Goal: Communication & Community: Answer question/provide support

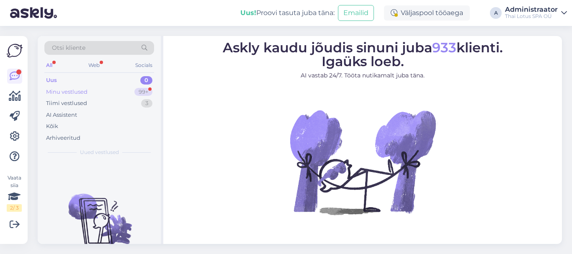
click at [75, 93] on div "Minu vestlused" at bounding box center [66, 92] width 41 height 8
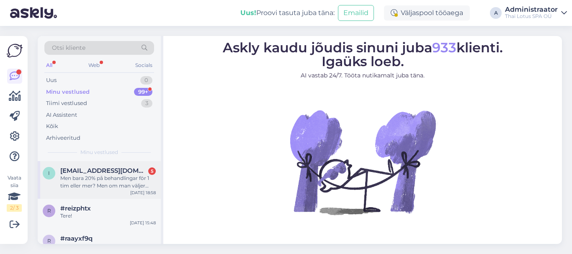
click at [82, 182] on div "Men bara 20% på behandlingar för 1 tim eller mer? Men om man väljer 1.5tim mass…" at bounding box center [107, 182] width 95 height 15
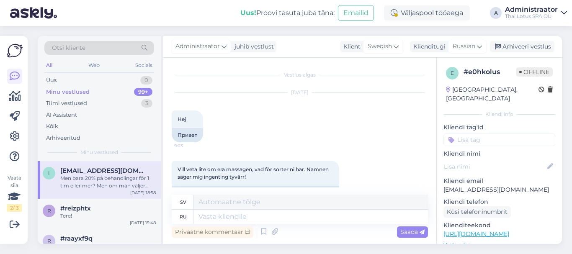
scroll to position [1016, 0]
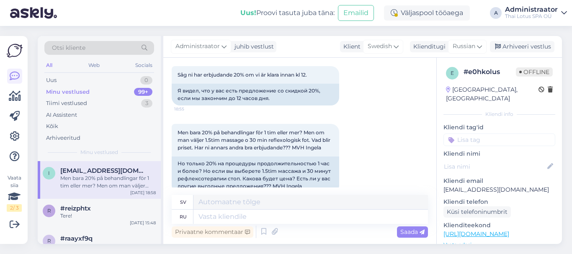
click at [397, 152] on div "Men bara 20% på behandlingar för 1 tim eller mer? Men om man väljer 1.5tim mass…" at bounding box center [300, 159] width 256 height 88
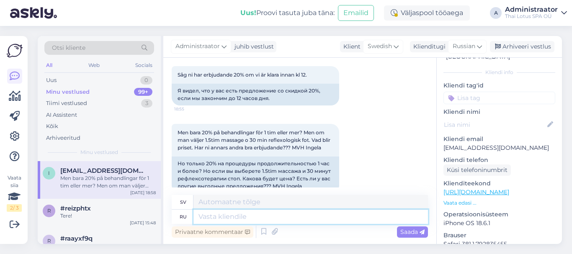
click at [264, 216] on textarea at bounding box center [310, 217] width 234 height 14
type textarea "ДО"
type textarea "TILL"
type textarea "ДОбрый"
type textarea "Slag"
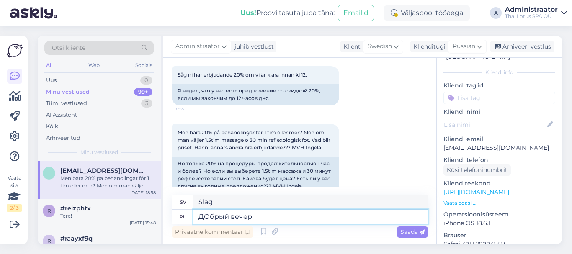
type textarea "ДОбрый вечер!"
type textarea "god [PERSON_NAME]!"
type textarea "ДОб"
type textarea "Slag"
type textarea "Д"
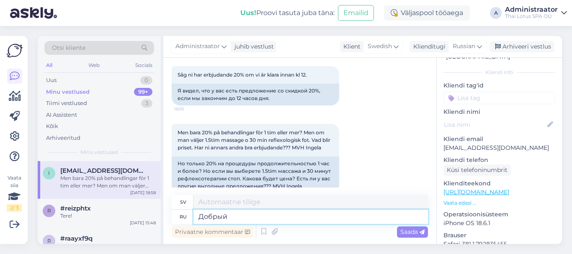
type textarea "Добрый"
type textarea "Slag"
type textarea "Добрый вечер!"
type textarea "god [PERSON_NAME]!"
type textarea "Добрый вечер! Если"
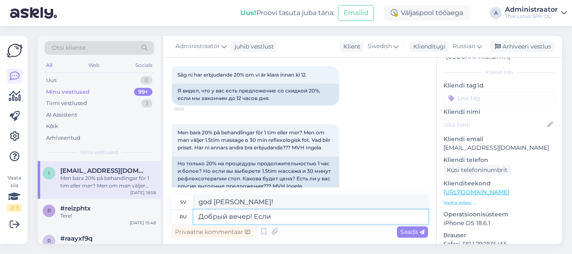
type textarea "[DEMOGRAPHIC_DATA] kväll! Om"
type textarea "Добрый вечер! Если Вы"
type textarea "[DEMOGRAPHIC_DATA] kväll! Om du"
type textarea "Добрый вечер! Если Вы б"
type textarea "[DEMOGRAPHIC_DATA] kväll! Om du vill"
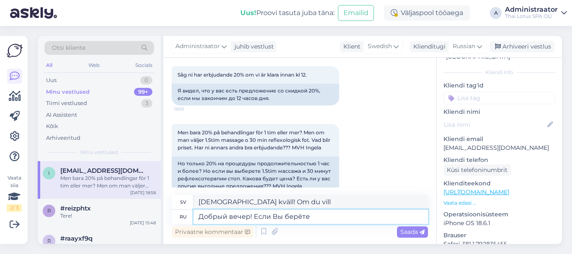
type textarea "Добрый вечер! Если Вы берёте"
type textarea "[DEMOGRAPHIC_DATA] kväll! Om du tar"
type textarea "Добрый вечер! Если Вы берёте 60"
type textarea "[DEMOGRAPHIC_DATA] kväll! Om du tar 60"
type textarea "Добрый вечер! Если Вы берёте 60 мин"
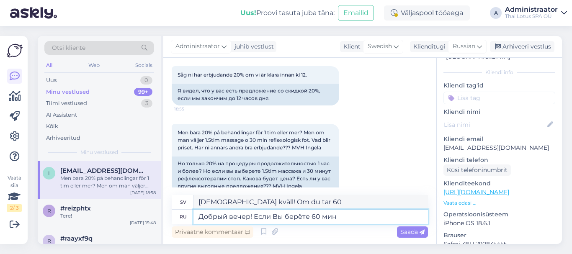
type textarea "[DEMOGRAPHIC_DATA] kväll! Om du tar 60 min."
type textarea "Добрый вечер! Если Вы берёте 60 мин массаж"
type textarea "[DEMOGRAPHIC_DATA] kväll! Om du tar 60 minuters massage"
type textarea "Добрый вечер! Если Вы берёте 60 мин массаж утром"
type textarea "[DEMOGRAPHIC_DATA] kväll! Om du tar 60 minuters massage på morgonen"
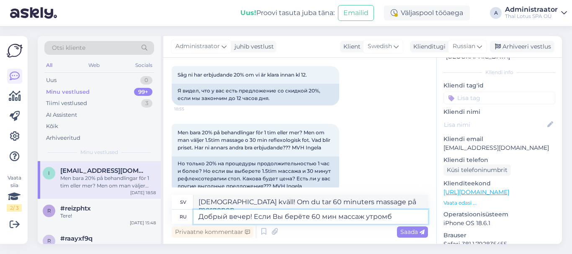
type textarea "Добрый вечер! Если Вы берёте 60 мин массаж утромб"
type textarea "[DEMOGRAPHIC_DATA] kväll! Om du tar en 60-minutersmassage på morgonen"
type textarea "Добрый вечер! Если Вы берёте 60 мин массаж утром,"
type textarea "[DEMOGRAPHIC_DATA] kväll! Om du tar 60 minuters massage på morgonen"
type textarea "Добрый вечер! Если Вы берёте 60 мин массаж утром,"
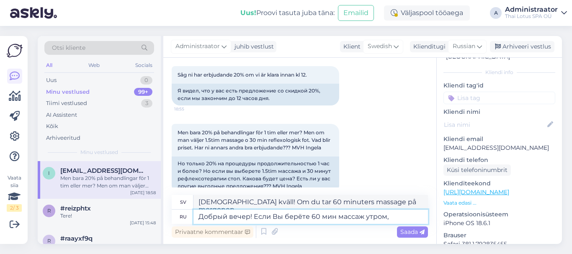
type textarea "[DEMOGRAPHIC_DATA] kväll! Om du tar en 60 minuters massage på morgonen,"
type textarea "Добрый вечер! Если Вы берёте 60 мин массаж утром, то"
type textarea "[DEMOGRAPHIC_DATA] kväll! Om du tar en 60 minuters massage på morgonen, då"
type textarea "Добрый вечер! Если Вы берёте 60 мин массаж утром, то с с"
type textarea "[DEMOGRAPHIC_DATA] kväll! Om du tar en 60-minutersmassage på morgonen, då med"
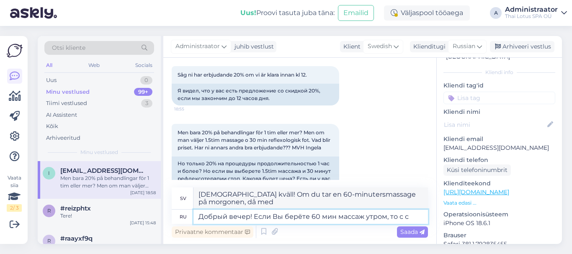
type textarea "Добрый вечер! Если Вы берёте 60 мин массаж утром, то с"
type textarea "[DEMOGRAPHIC_DATA] kväll! Om du tar en 60 minuters massage på morgonen, då"
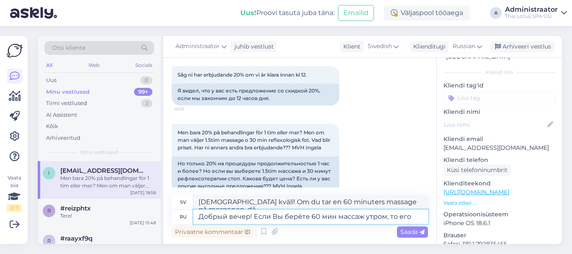
type textarea "Добрый вечер! Если Вы берёте 60 мин массаж утром, то его"
type textarea "[DEMOGRAPHIC_DATA] kväll! Om du tar en 60-minutersmassage på morgonen, då är det"
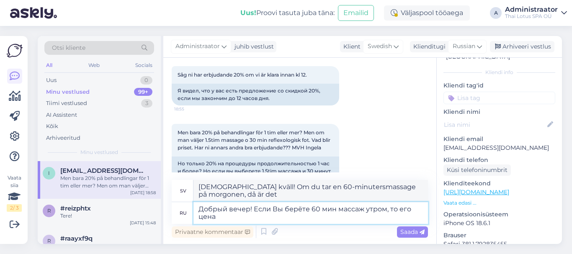
type textarea "Добрый вечер! Если Вы берёте 60 мин массаж утром, то его цена"
type textarea "[DEMOGRAPHIC_DATA] kväll! Om du tar en 60-minutersmassage på morgonen, så är pr…"
type textarea "Добрый вечер! Если Вы берёте 60 мин массаж утром, то его цена будет"
type textarea "[DEMOGRAPHIC_DATA] kväll! Om du tar en 60-minutersmassage på morgonen blir pris…"
type textarea "Добрый вечер! Если Вы берёте 60 мин массаж утром, то его цена будет 42"
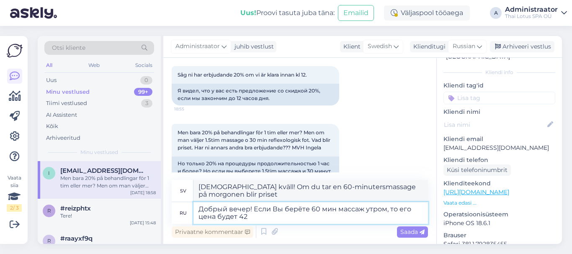
type textarea "[DEMOGRAPHIC_DATA] kväll! Om du tar en 60-minutersmassage på morgonen blir pris…"
type textarea "Добрый вечер! Если Вы берёте 60 мин массаж утром, то его цена будет 42.40"
type textarea "[DEMOGRAPHIC_DATA] kväll! Om du tar en 60-minutersmassage på morgonen blir pris…"
type textarea "Добрый вечер! Если Вы берёте 60 мин массаж утром, то его цена будет 42.40 уг"
type textarea "[DEMOGRAPHIC_DATA] kväll! Om du tar en 60-minutersmassage på morgonen blir pris…"
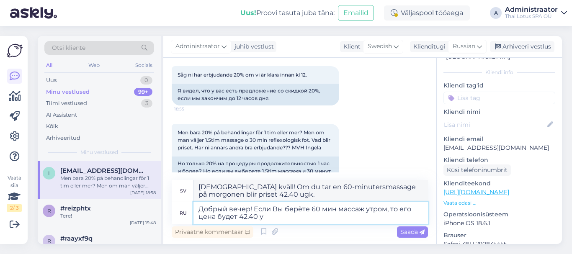
type textarea "Добрый вечер! Если Вы берёте 60 мин массаж утром, то его цена будет 42.40"
type textarea "[DEMOGRAPHIC_DATA] kväll! Om du tar en 60-minutersmassage på morgonen blir pris…"
type textarea "Добрый вечер! Если Вы берёте 60 мин массаж утром, то его цена будет 42.40 уг"
type textarea "[DEMOGRAPHIC_DATA] kväll! Om du tar en 60-minutersmassage på morgonen blir pris…"
type textarea "Добрый вечер! Если Вы берёте 60 мин массаж утром, то его цена будет 42.40"
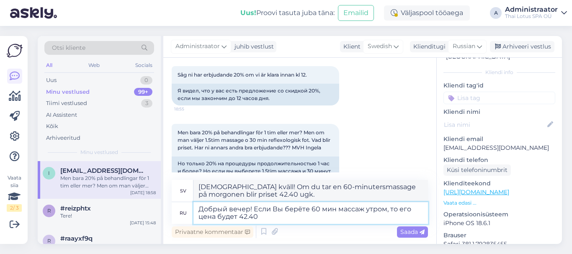
type textarea "[DEMOGRAPHIC_DATA] kväll! Om du tar en 60-minutersmassage på morgonen blir pris…"
type textarea "Добрый вечер! Если Вы берёте 60 мин массаж утром, то его цена будет 42.40 евроб"
type textarea "[DEMOGRAPHIC_DATA] kväll! Om du tar en 60-minutersmassage på morgonen blir pris…"
type textarea "Добрый вечер! Если Вы берёте 60 мин массаж утром, то его цена будет 42.40 евроб…"
type textarea "[DEMOGRAPHIC_DATA] kväll! Om du tar en 60-minutersmassage på morgonen kostar de…"
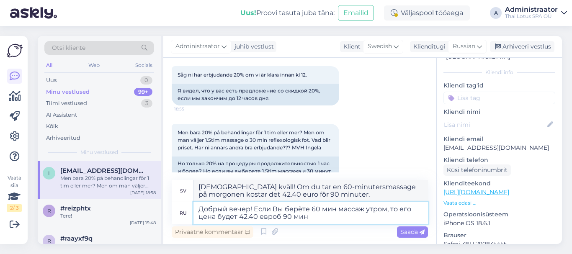
click at [281, 217] on textarea "Добрый вечер! Если Вы берёте 60 мин массаж утром, то его цена будет 42.40 евроб…" at bounding box center [310, 213] width 234 height 22
type textarea "Добрый вечер! Если Вы берёте 60 мин массаж утром, то его цена будет 42.40 евро9…"
type textarea "[DEMOGRAPHIC_DATA] kväll! Om du tar en 60-minutersmassage på morgonen blir pris…"
click at [329, 219] on textarea "Добрый вечер! Если Вы берёте 60 мин массаж утром, то его цена будет 42.40 евро …" at bounding box center [310, 213] width 234 height 22
type textarea "Добрый вечер! Если Вы берёте 60 мин массаж утром, то его цена будет 42.40 евро …"
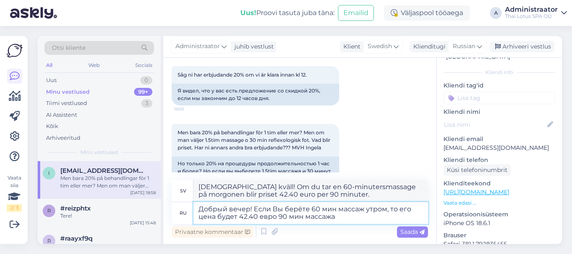
type textarea "[DEMOGRAPHIC_DATA] kväll! Om du tar en 60-minutersmassage på morgonen blir pris…"
type textarea "Добрый вечер! Если Вы берёте 60 мин массаж утром, то его цена будет 42.40 евро …"
type textarea "[DEMOGRAPHIC_DATA] kväll! Om du tar en 60-minutersmassage på morgonen blir pris…"
type textarea "Добрый вечер! Если Вы берёте 60 мин массаж утром, то его цена будет 42.40 евро …"
type textarea "[DEMOGRAPHIC_DATA] kväll! Om du tar en 60-minutersmassage på morgonen blir pris…"
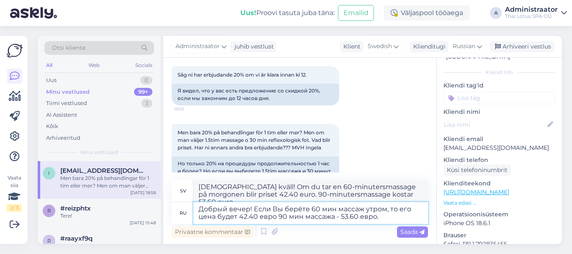
type textarea "Добрый вечер! Если Вы берёте 60 мин массаж утром, то его цена будет 42.40 евро …"
type textarea "[DEMOGRAPHIC_DATA] kväll! Om du tar en 60-minutersmassage på morgonen blir pris…"
type textarea "Добрый вечер! Если Вы берёте 60 мин массаж утром, то его цена будет 42.40 евро …"
type textarea "[DEMOGRAPHIC_DATA] kväll! Om du tar en 60-minutersmassage på morgonen blir pris…"
type textarea "Добрый вечер! Если Вы берёте 60 мин массаж утром, то его цена будет 42.40 евро …"
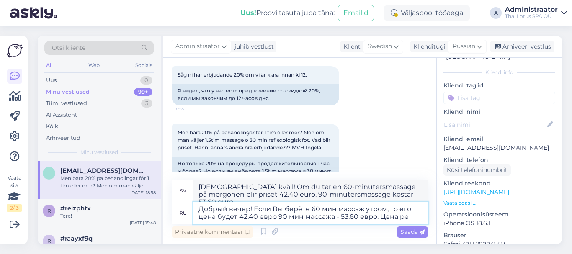
type textarea "[DEMOGRAPHIC_DATA] kväll! Om du tar en 60-minutersmassage på morgonen blir pris…"
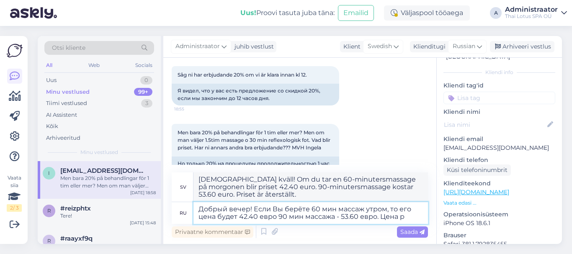
type textarea "Добрый вечер! Если Вы берёте 60 мин массаж утром, то его цена будет 42.40 евро …"
type textarea "[DEMOGRAPHIC_DATA] kväll! Om du tar en 60-minutersmassage på morgonen blir pris…"
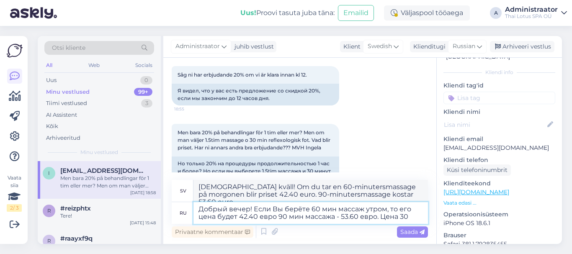
type textarea "Добрый вечер! Если Вы берёте 60 мин массаж утром, то его цена будет 42.40 евро …"
type textarea "[DEMOGRAPHIC_DATA] kväll! Om du tar en 60-minutersmassage på morgonen blir pris…"
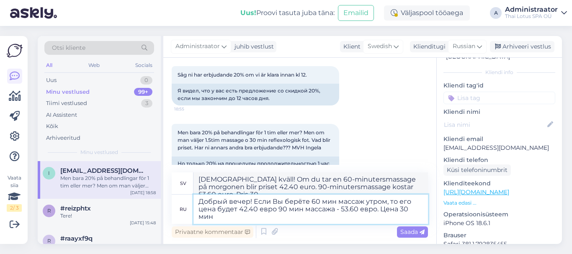
type textarea "Добрый вечер! Если Вы берёте 60 мин массаж утром, то его цена будет 42.40 евро …"
type textarea "[DEMOGRAPHIC_DATA] kväll! Om du tar en 60-minutersmassage på morgonen blir pris…"
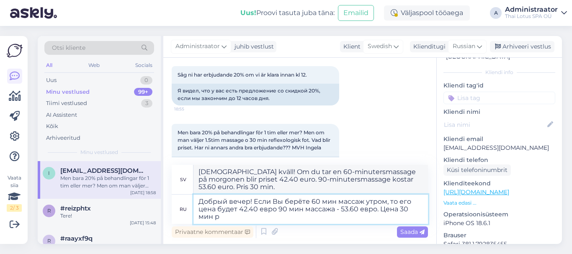
type textarea "Добрый вечер! Если Вы берёте 60 мин массаж утром, то его цена будет 42.40 евро …"
type textarea "[DEMOGRAPHIC_DATA] kväll! Om du tar en 60-minutersmassage på morgonen blir pris…"
type textarea "Добрый вечер! Если Вы берёте 60 мин массаж утром, то его цена будет 42.40 евро …"
type textarea "[DEMOGRAPHIC_DATA] kväll! Om du tar en 60-minutersmassage på morgonen blir pris…"
type textarea "Добрый вечер! Если Вы берёте 60 мин массаж утром, то его цена будет 42.40 евро …"
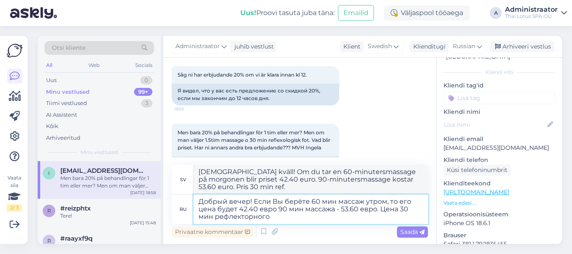
type textarea "[DEMOGRAPHIC_DATA] kväll! Om du tar en 60-minutersmassage på morgonen kostar de…"
type textarea "Добрый вечер! Если Вы берёте 60 мин массаж утром, то его цена будет 42.40 евро …"
type textarea "[DEMOGRAPHIC_DATA] kväll! Om du tar en 60-minutersmassage på morgonen blir pris…"
type textarea "Добрый вечер! Если Вы берёте 60 мин массаж утром, то его цена будет 42.40 евро …"
type textarea "[DEMOGRAPHIC_DATA] kväll! Om du tar en 60-minutersmassage på morgonen blir pris…"
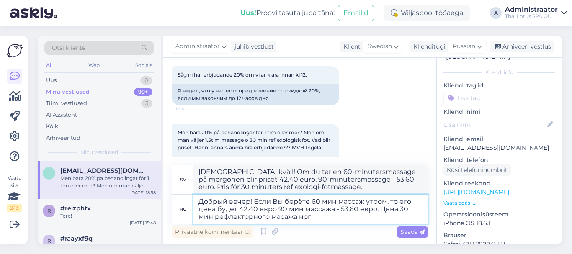
click at [284, 218] on textarea "Добрый вечер! Если Вы берёте 60 мин массаж утром, то его цена будет 42.40 евро …" at bounding box center [310, 209] width 234 height 29
type textarea "Добрый вечер! Если Вы берёте 60 мин массаж утром, то его цена будет 42.40 евро …"
click at [317, 219] on textarea "Добрый вечер! Если Вы берёте 60 мин массаж утром, то его цена будет 42.40 евро …" at bounding box center [310, 209] width 234 height 29
type textarea "[DEMOGRAPHIC_DATA] kväll! Om du tar en 60-minutersmassage på morgonen blir pris…"
type textarea "Добрый вечер! Если Вы берёте 60 мин массаж утром, то его цена будет 42.40 евро …"
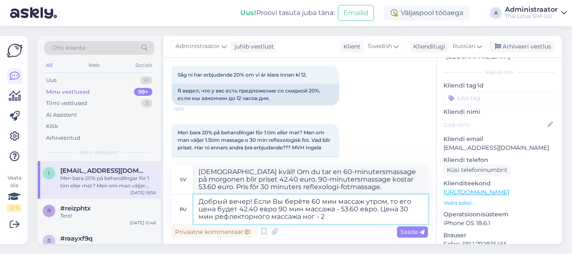
type textarea "[DEMOGRAPHIC_DATA] kväll! Om du tar en 60-minutersmassage på morgonen blir pris…"
type textarea "Добрый вечер! Если Вы берёте 60 мин массаж утром, то его цена будет 42.40 евро …"
type textarea "[DEMOGRAPHIC_DATA] kväll! Om du tar en 60-minutersmassage på morgonen kostar de…"
type textarea "Добрый вечер! Если Вы берёте 60 мин массаж утром, то его цена будет 42.40 евро …"
type textarea "[DEMOGRAPHIC_DATA] kväll! Om du tar en 60-minutersmassage på morgonen kostar de…"
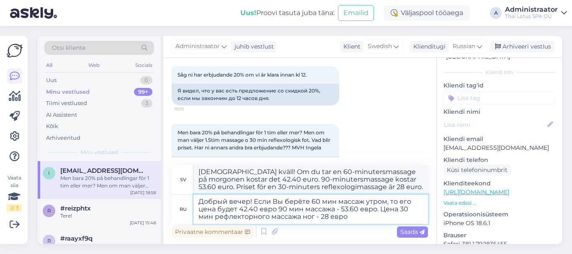
type textarea "Добрый вечер! Если Вы берёте 60 мин массаж утром, то его цена будет 42.40 евро …"
type textarea "[DEMOGRAPHIC_DATA] kväll! Om du tar en 60-minutersmassage på morgonen kostar de…"
type textarea "Добрый вечер! Если Вы берёте 60 мин массаж утром, то его цена будет 42.40 евро …"
type textarea "[DEMOGRAPHIC_DATA] kväll! Om du tar en 60-minutersmassage på morgonen kostar de…"
type textarea "Добрый вечер! Если Вы берёте 60 мин массаж утром, то его цена будет 42.40 евро …"
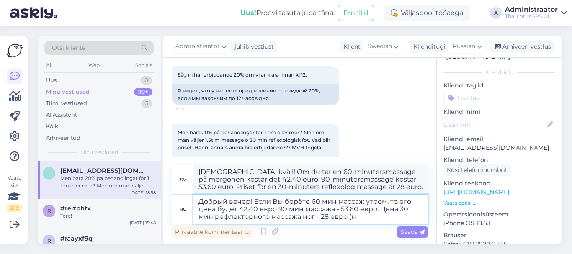
type textarea "[DEMOGRAPHIC_DATA] kväll! Om du tar en 60 minuters massage på morgonen kostar d…"
type textarea "Добрый вечер! Если Вы берёте 60 мин массаж утром, то его цена будет 42.40 евро …"
type textarea "[DEMOGRAPHIC_DATA] kväll! Om du tar en 60-minutersmassage på morgonen kostar de…"
type textarea "Добрый вечер! Если Вы берёте 60 мин массаж утром, то его цена будет 42.40 евро …"
type textarea "[DEMOGRAPHIC_DATA] kväll! Om du tar en 60-minutersmassage på morgonen kostar de…"
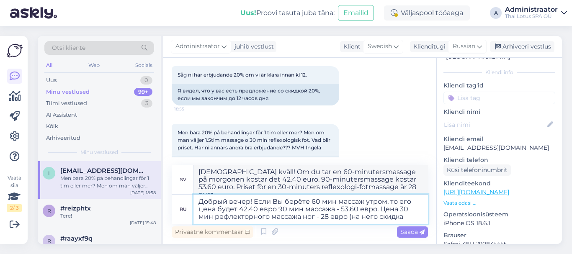
type textarea "Добрый вечер! Если Вы берёте 60 мин массаж утром, то его цена будет 42.40 евро …"
type textarea "[DEMOGRAPHIC_DATA] kväll! Om du tar en 60-minutersmassage på morgonen kostar de…"
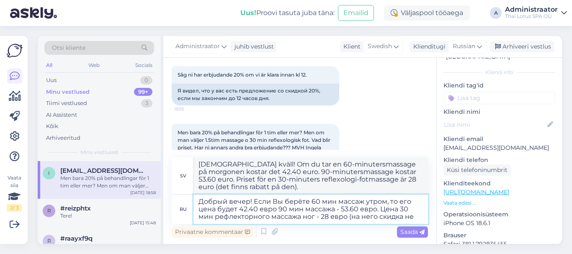
type textarea "Добрый вечер! Если Вы берёте 60 мин массаж утром, то его цена будет 42.40 евро …"
type textarea "[DEMOGRAPHIC_DATA] kväll! Om du tar en 60-minutersmassage på morgonen kostar de…"
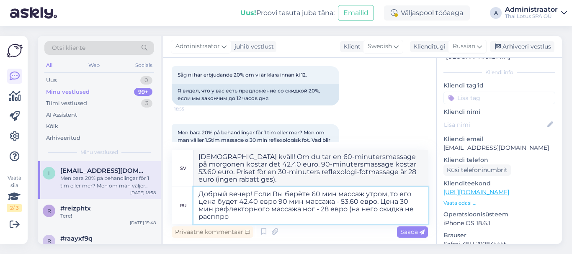
type textarea "Добрый вечер! Если Вы берёте 60 мин массаж утром, то его цена будет 42.40 евро …"
type textarea "[DEMOGRAPHIC_DATA] kväll! Om du tar en 60-minutersmassage på morgonen kostar de…"
type textarea "Добрый вечер! Если Вы берёте 60 мин массаж утром, то его цена будет 42.40 евро …"
type textarea "[DEMOGRAPHIC_DATA] kväll! Om du tar en 60-minutersmassage på morgonen kostar de…"
type textarea "Добрый вечер! Если Вы берёте 60 мин массаж утром, то его цена будет 42.40 евро …"
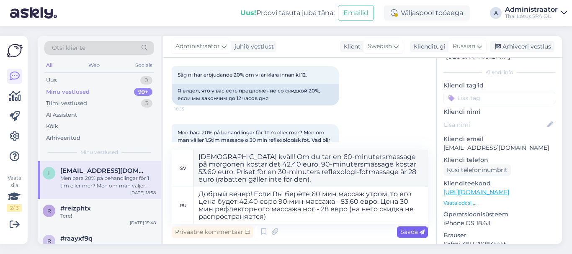
click at [411, 233] on span "Saada" at bounding box center [412, 232] width 24 height 8
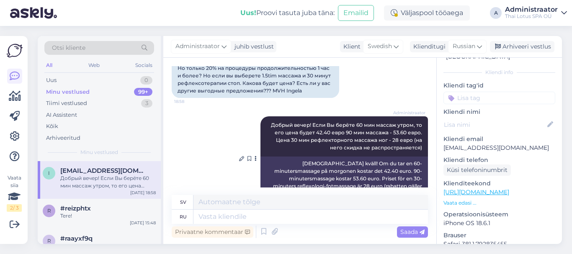
scroll to position [1028, 0]
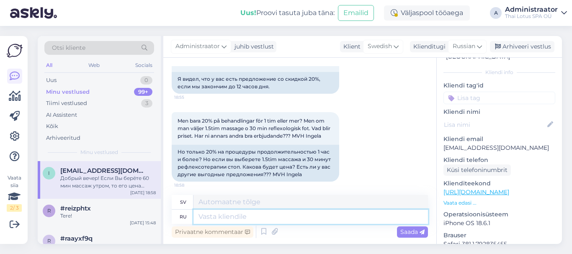
click at [280, 219] on textarea at bounding box center [310, 217] width 234 height 14
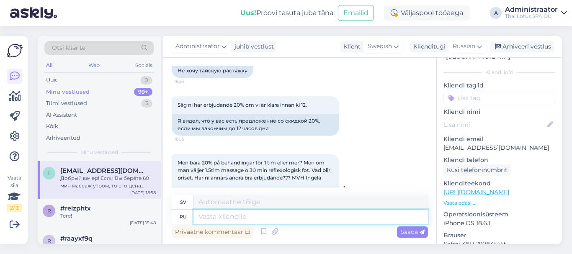
scroll to position [1112, 0]
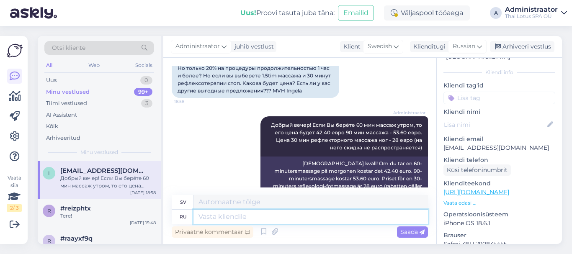
click at [289, 220] on textarea at bounding box center [310, 217] width 234 height 14
type textarea "Выгодные"
type textarea "Lönsam"
type textarea "Выгодные предложения"
type textarea "Bra erbjudanden"
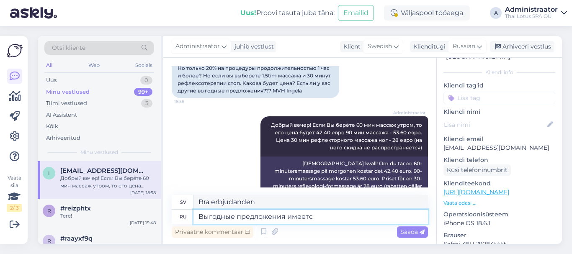
type textarea "Выгодные предложения имеется"
type textarea "Det finns några bra erbjudanden tillgängliga"
type textarea "Выгодные предложения имеется также"
type textarea "Det finns också några bra erbjudanden tillgängliga"
type textarea "Выгодные предложения имеется также на"
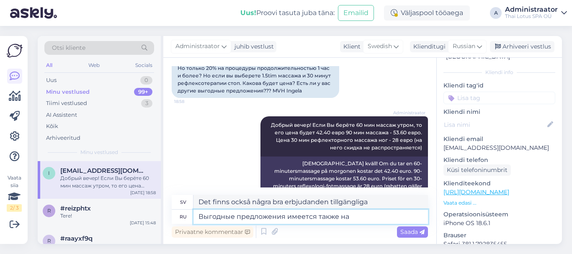
type textarea "Det finns också bra erbjudanden på"
type textarea "Выгодные предложения имеется также на спа-"
type textarea "Det finns också bra erbjudanden på spa-"
type textarea "Выгодные предложения имеется также на спа- программы"
type textarea "Det finns även specialerbjudanden på spaprogram."
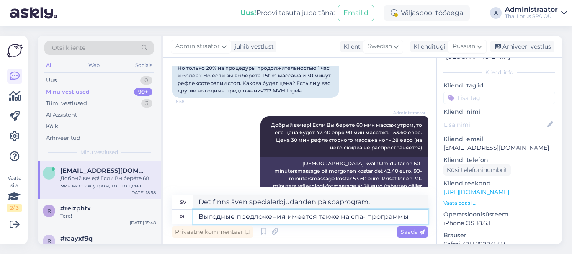
paste textarea "[URL][DOMAIN_NAME]"
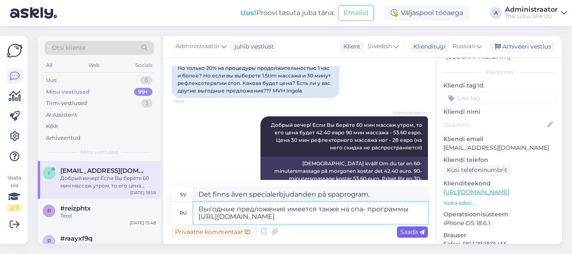
type textarea "Выгодные предложения имеется также на спа- программы [URL][DOMAIN_NAME]"
click at [405, 233] on span "Saada" at bounding box center [412, 232] width 24 height 8
type textarea "Det finns även specialerbjudanden för spa-program [URL][DOMAIN_NAME]"
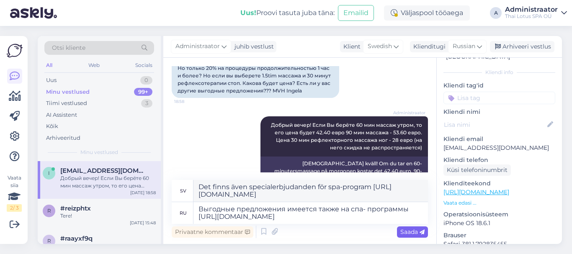
click at [405, 232] on span "Saada" at bounding box center [412, 232] width 24 height 8
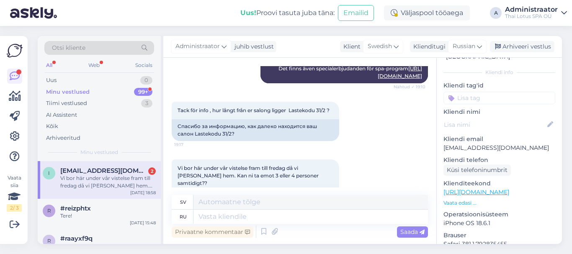
scroll to position [1300, 0]
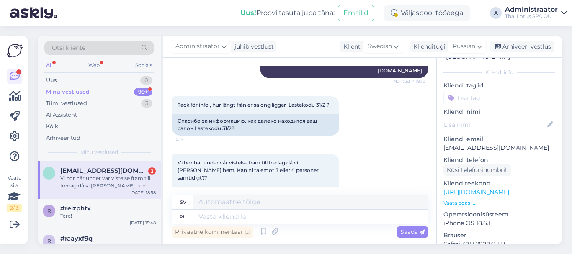
click at [87, 173] on span "[EMAIL_ADDRESS][DOMAIN_NAME]" at bounding box center [103, 171] width 87 height 8
click at [277, 216] on textarea at bounding box center [310, 217] width 234 height 14
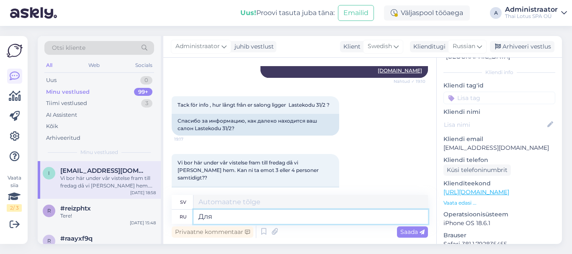
type textarea "Для"
type textarea "För"
type textarea "Для 3х"
type textarea "För 3 gånger"
type textarea "Для 3х"
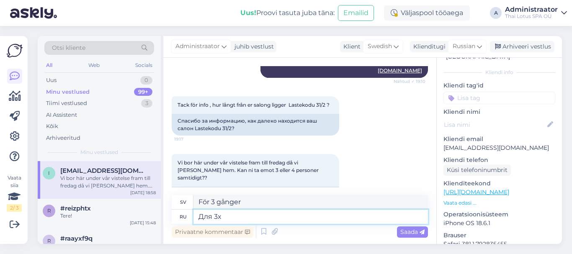
type textarea "För 3x"
type textarea "Для 3"
type textarea "För 3"
type textarea "Для 3 челове"
type textarea "För 3 personer"
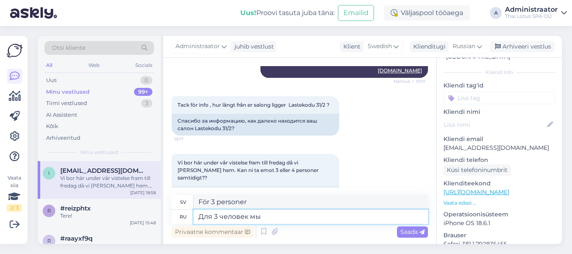
type textarea "Для 3 человек мы"
type textarea "För 3 personer vi"
type textarea "Для 3 человек мы можем пр"
type textarea "För 3 personer kan vi"
type textarea "Для 3 человек мы можем пре"
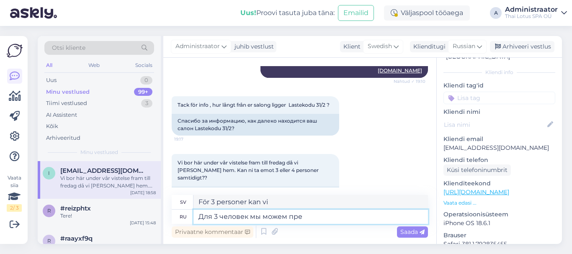
type textarea "För 3 personer kan vi erbjuda"
type textarea "Для 3 человек"
type textarea "För 3 personer kan vi"
type textarea "Для 3 ч"
type textarea "För 3 personer vi"
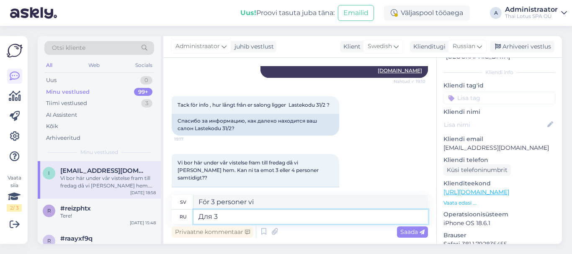
type textarea "Для 3"
type textarea "För 3 personer"
type textarea "Д"
type textarea "För"
type textarea "По"
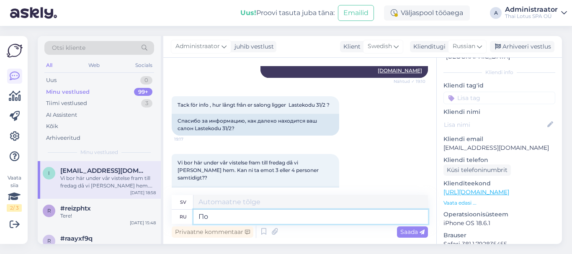
type textarea "Av"
type textarea "Пожалуй"
type textarea "Kanske"
type textarea "Пожалуйста"
type textarea "Behaga"
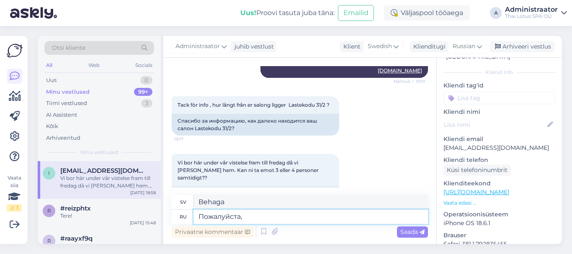
type textarea "Пожалуйста,"
type textarea "Behaga,"
type textarea "Пожалуйста, напишите"
type textarea "Vänligen skriv"
type textarea "Пожалуйста, напишите какие"
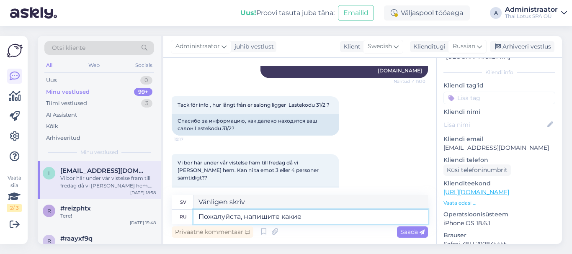
type textarea "[PERSON_NAME] vilka"
type textarea "Пожалуйста, напишите какие массажи"
type textarea "[PERSON_NAME] vilken typ av massage det är"
type textarea "Пожалуйста, напишите какие массажи вы"
type textarea "[PERSON_NAME] vilken typ av massage du vill ha"
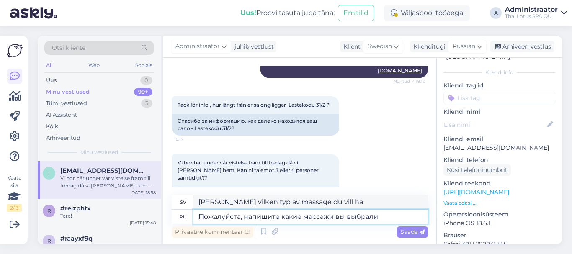
type textarea "Пожалуйста, напишите какие массажи вы выбрали"
type textarea "Vänligen skriv vilka massagebehandlingar du har valt"
type textarea "Пожалуйста, напишите какие массажи вы выбрали и"
type textarea "Vänligen skriv vilka massagebehandlingar du har valt och"
type textarea "Пожалуйста, напишите какие массажи вы выбрали и сколько"
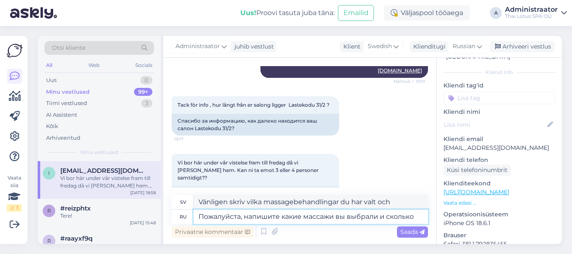
type textarea "Vänligen skriv vilka massagebehandlingar du valde och hur många."
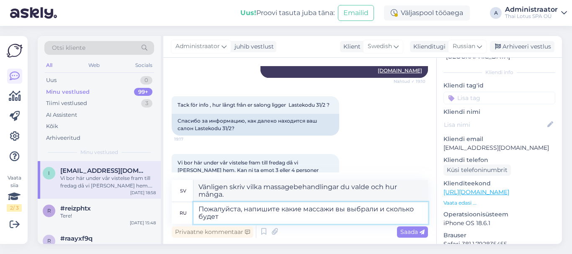
type textarea "Пожалуйста, напишите какие массажи вы выбрали и сколько будет"
type textarea "Vänligen skriv vilka massagebehandlingar du har valt och hur mycket det kommer …"
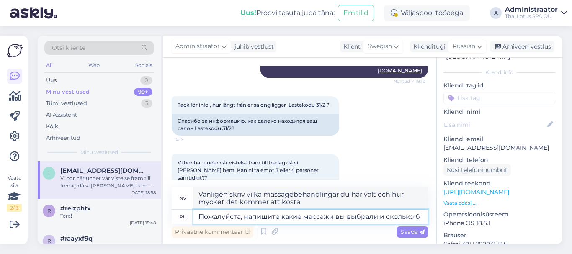
type textarea "Пожалуйста, напишите какие массажи вы выбрали и сколько"
type textarea "Vänligen skriv vilka massagebehandlingar du valde och hur många."
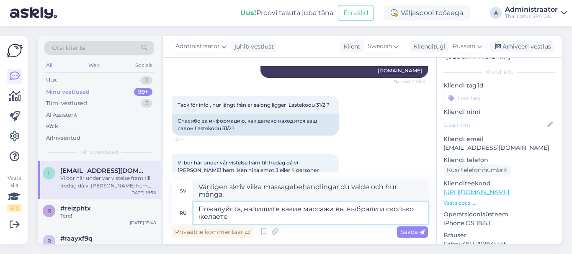
type textarea "Пожалуйста, напишите какие массажи вы выбрали и сколько желаете"
type textarea "Vänligen skriv vilka massagebehandlingar du har valt och hur många du vill ha."
type textarea "Пожалуйста, напишите какие массажи вы выбрали и сколько желаете длительность"
type textarea "Vänligen skriv vilka massagebehandlingar du har valt och hur [PERSON_NAME] du v…"
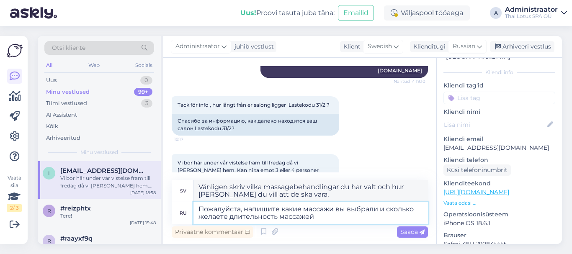
type textarea "Пожалуйста, напишите какие массажи вы выбрали и сколько желаете длительность ма…"
type textarea "Vänligen skriv vilka massagebehandlingar du har valt och hur [PERSON_NAME] du v…"
type textarea "Пожалуйста, напишите какие массажи вы выбрали и сколько желаете длительность ма…"
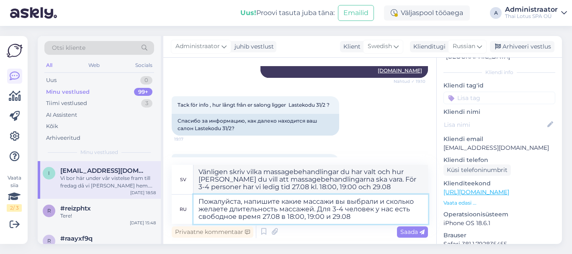
drag, startPoint x: 352, startPoint y: 221, endPoint x: 316, endPoint y: 211, distance: 37.5
click at [316, 211] on textarea "Пожалуйста, напишите какие массажи вы выбрали и сколько желаете длительность ма…" at bounding box center [310, 209] width 234 height 29
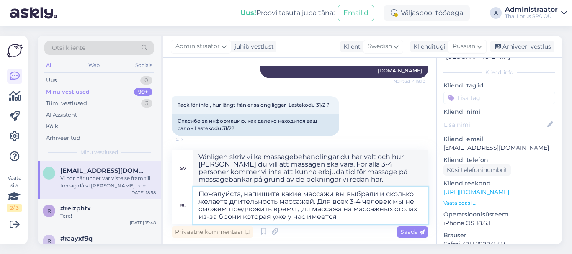
click at [296, 209] on textarea "Пожалуйста, напишите какие массажи вы выбрали и сколько желаете длительность ма…" at bounding box center [310, 205] width 234 height 37
click at [374, 216] on textarea "Пожалуйста, напишите какие массажи вы выбрали и сколько желаете длительность ма…" at bounding box center [310, 205] width 234 height 37
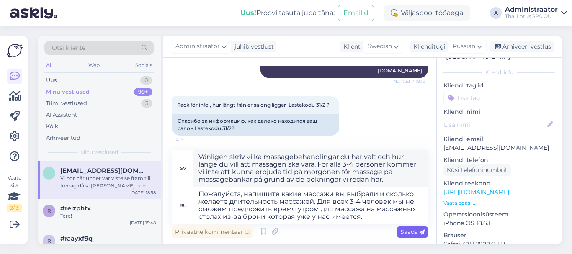
click at [402, 229] on span "Saada" at bounding box center [412, 232] width 24 height 8
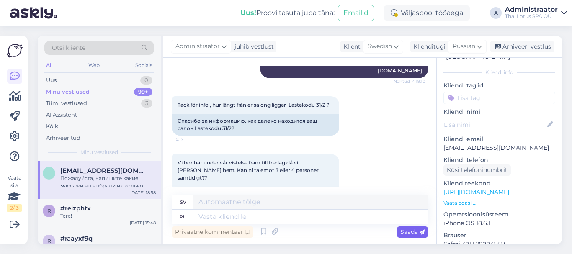
scroll to position [1411, 0]
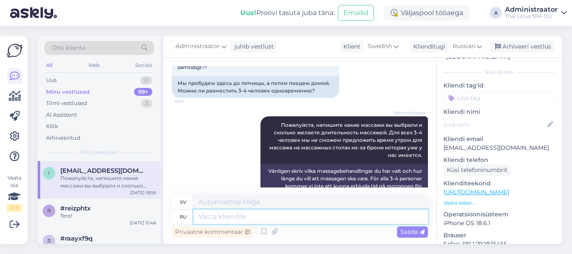
click at [275, 216] on textarea at bounding box center [310, 217] width 234 height 14
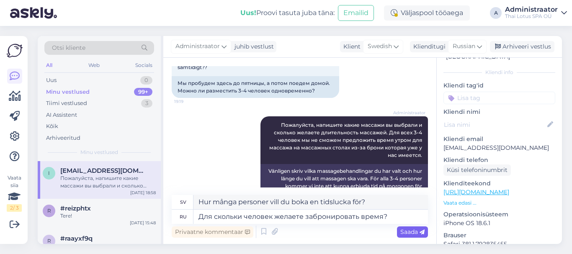
click at [411, 229] on span "Saada" at bounding box center [412, 232] width 24 height 8
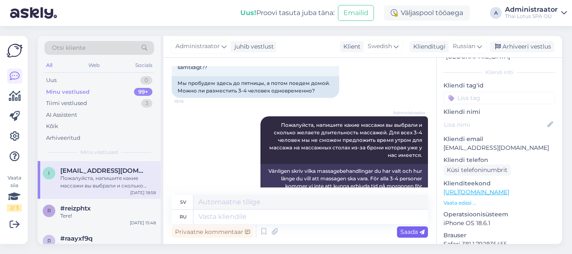
scroll to position [1461, 0]
